Goal: Find specific page/section: Find specific page/section

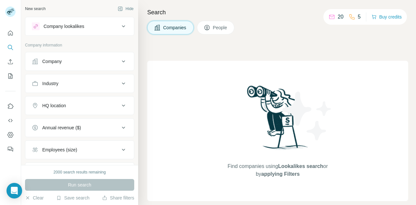
click at [68, 25] on div "Company lookalikes" at bounding box center [64, 26] width 41 height 7
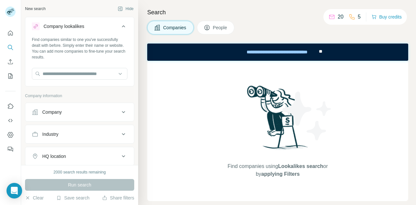
click at [68, 25] on div "Company lookalikes" at bounding box center [64, 26] width 41 height 7
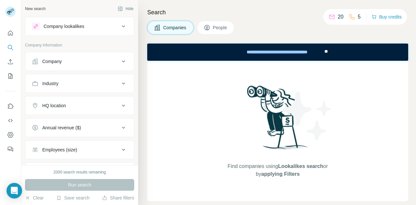
click at [65, 62] on div "Company" at bounding box center [76, 61] width 88 height 7
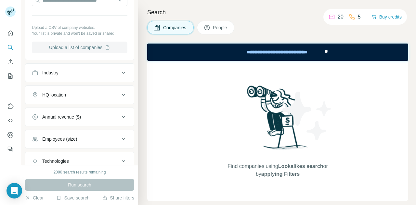
scroll to position [98, 0]
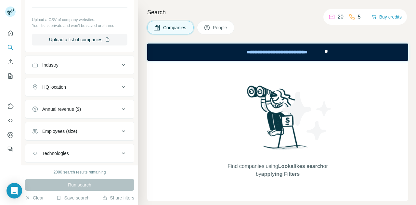
click at [5, 35] on div at bounding box center [10, 89] width 21 height 132
click at [9, 35] on icon "Quick start" at bounding box center [10, 33] width 7 height 7
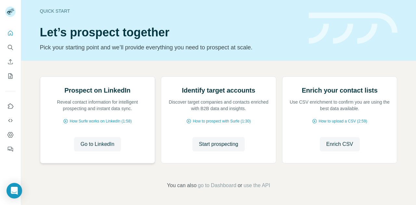
scroll to position [68, 0]
click at [10, 139] on button "Dashboard" at bounding box center [10, 135] width 10 height 12
click at [107, 148] on span "Go to LinkedIn" at bounding box center [98, 144] width 34 height 8
